Goal: Find specific page/section: Find specific page/section

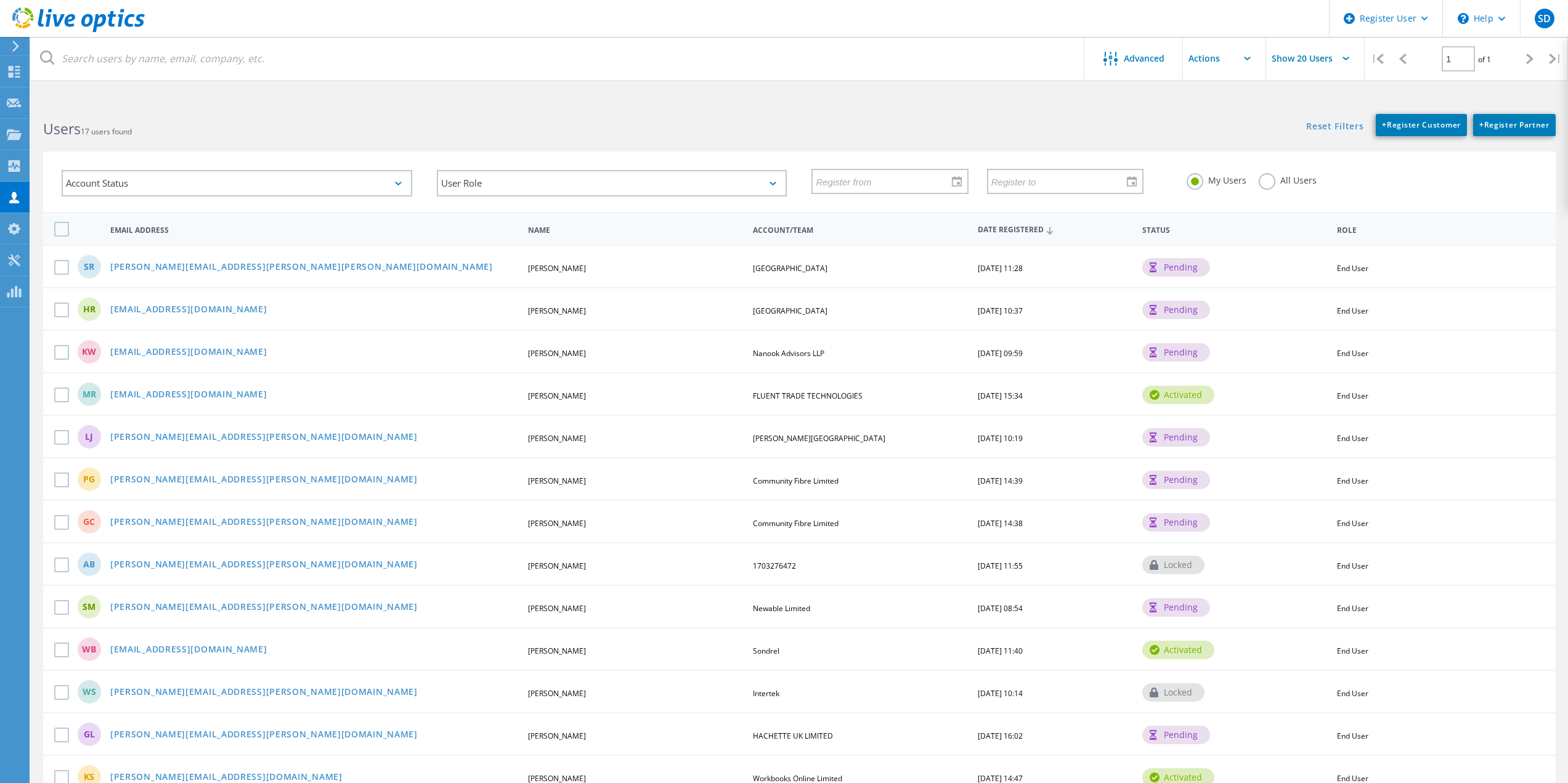
click at [654, 322] on div "HR [EMAIL_ADDRESS][DOMAIN_NAME] [PERSON_NAME] Godstowe Preparatory School [DATE…" at bounding box center [799, 308] width 1512 height 43
click at [1288, 298] on div "HR [EMAIL_ADDRESS][DOMAIN_NAME] [PERSON_NAME] Godstowe Preparatory School [DATE…" at bounding box center [799, 308] width 1512 height 43
click at [193, 308] on link "[EMAIL_ADDRESS][DOMAIN_NAME]" at bounding box center [189, 309] width 157 height 11
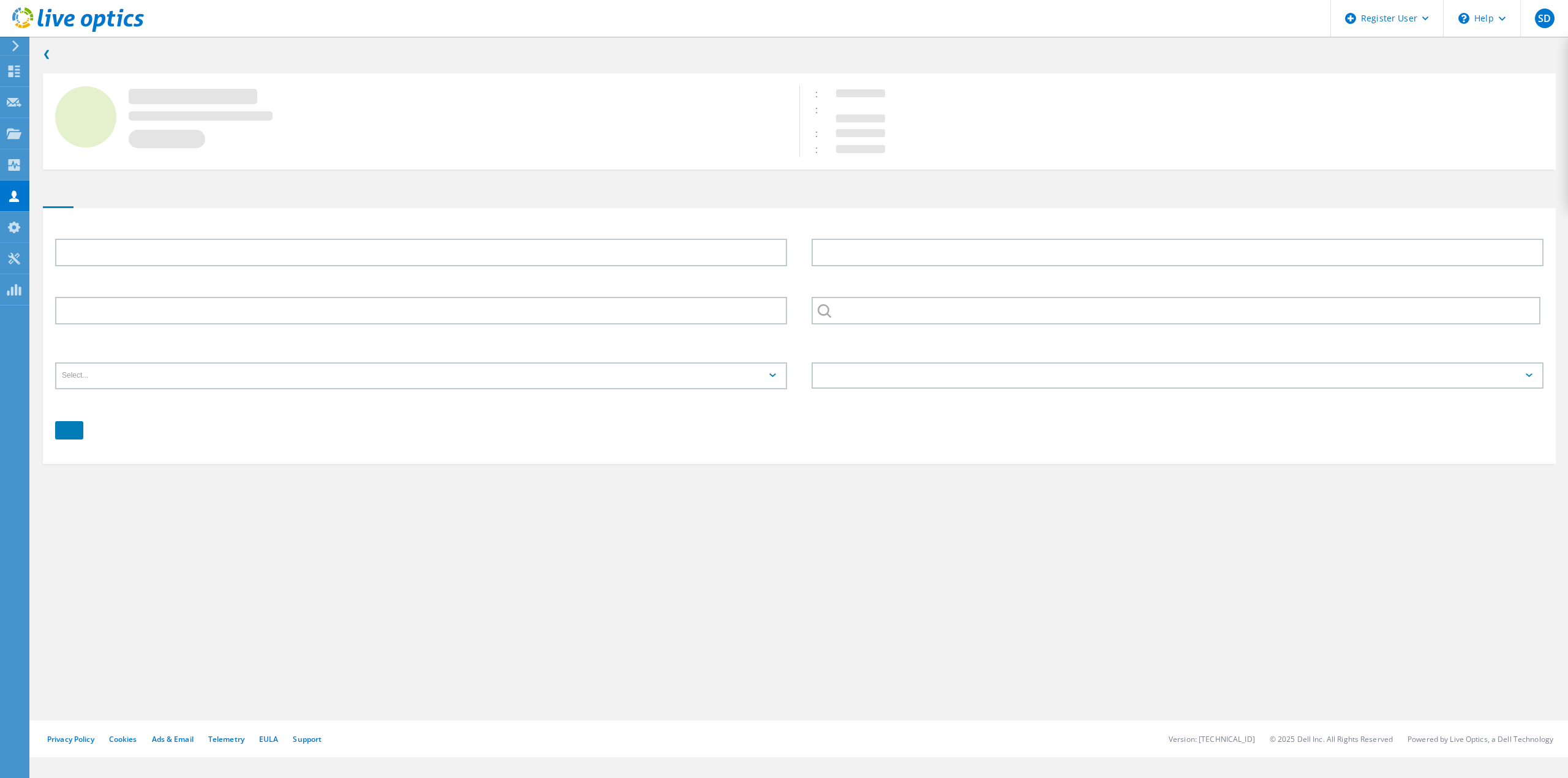
type input "[PERSON_NAME]"
type input "[GEOGRAPHIC_DATA]"
type input "English"
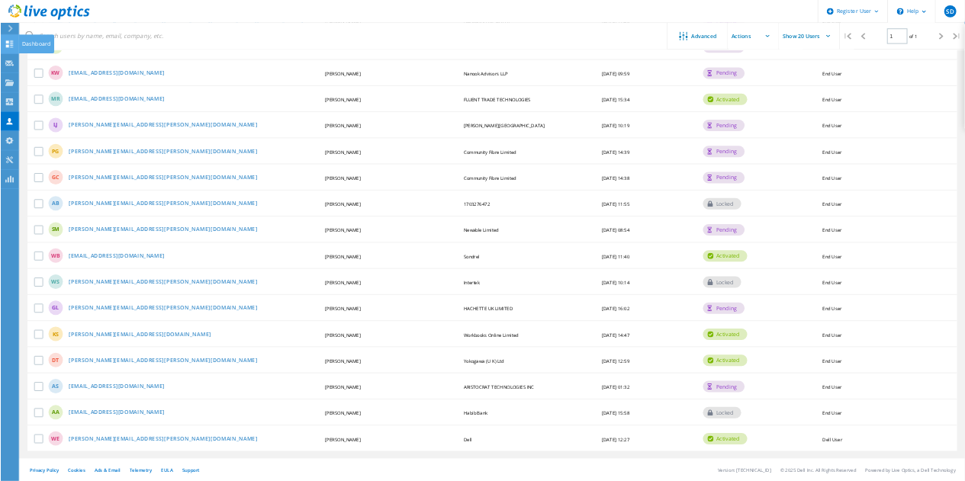
scroll to position [282, 0]
